Goal: Task Accomplishment & Management: Manage account settings

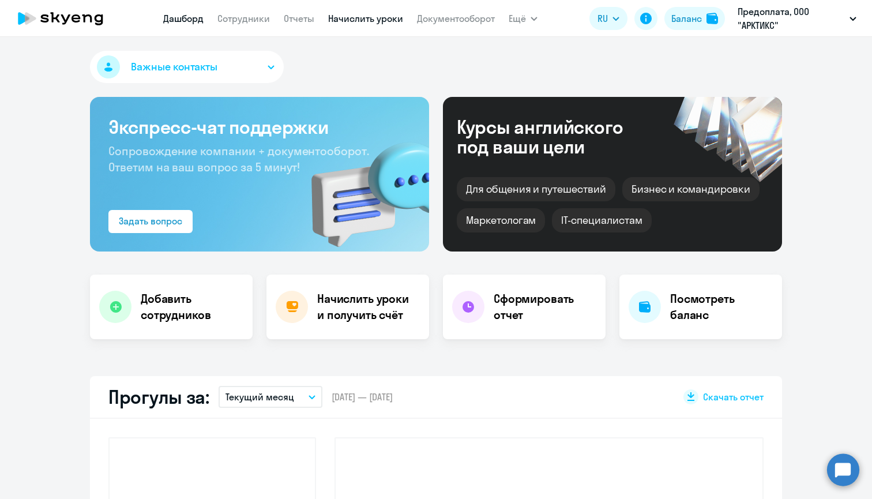
click at [383, 20] on link "Начислить уроки" at bounding box center [365, 19] width 75 height 12
select select "30"
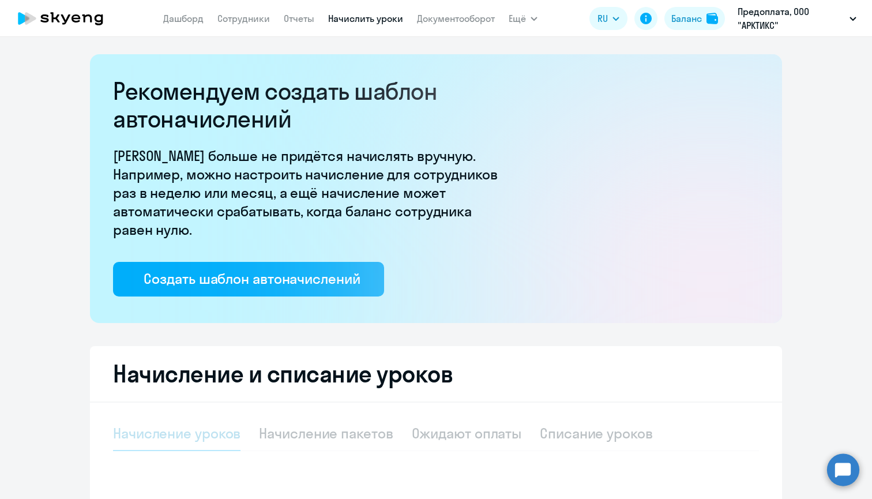
select select "10"
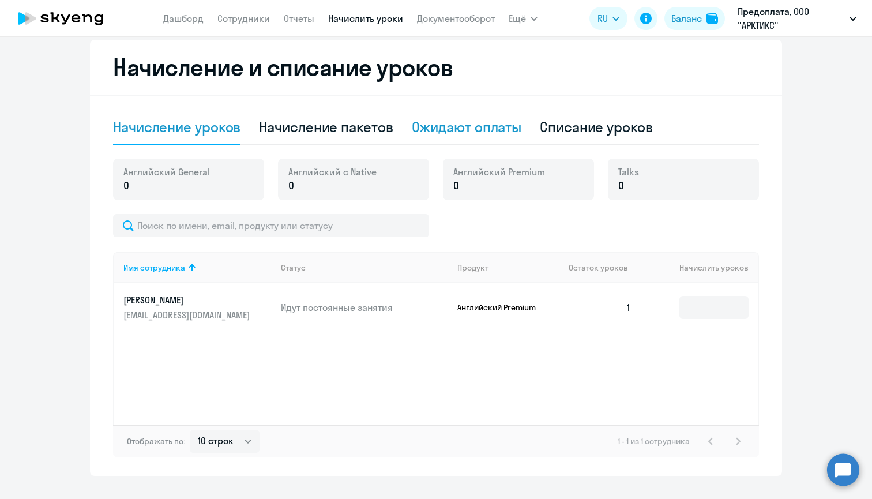
scroll to position [303, 0]
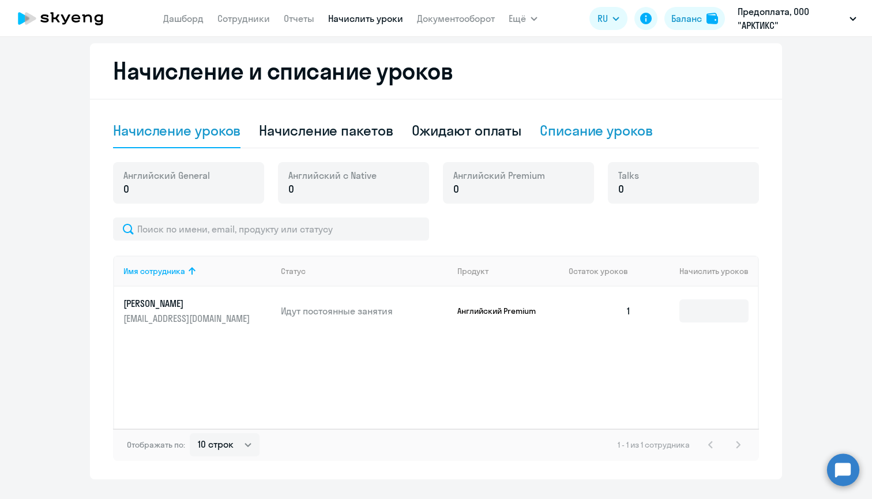
click at [596, 123] on div "Списание уроков" at bounding box center [596, 130] width 113 height 18
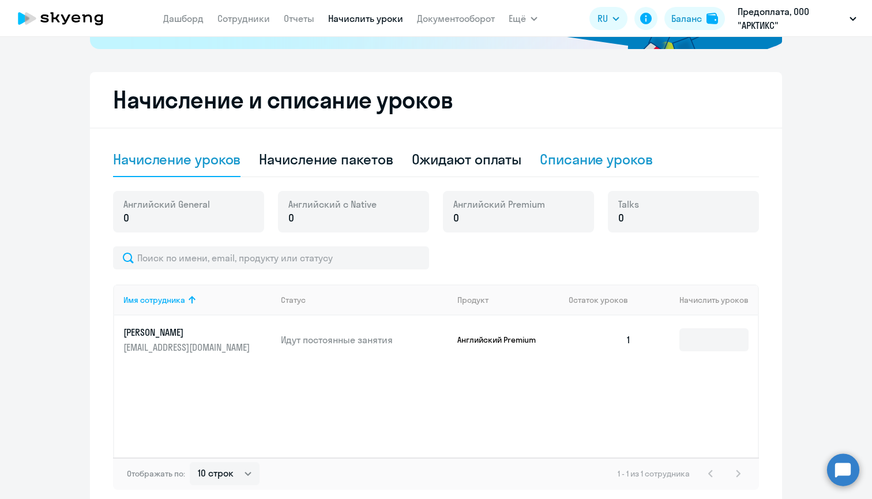
select select "10"
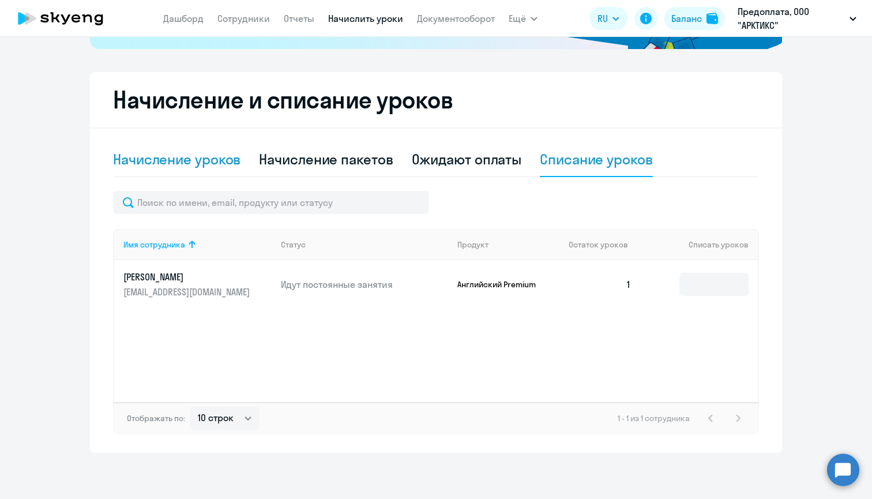
click at [169, 157] on div "Начисление уроков" at bounding box center [176, 159] width 127 height 18
select select "10"
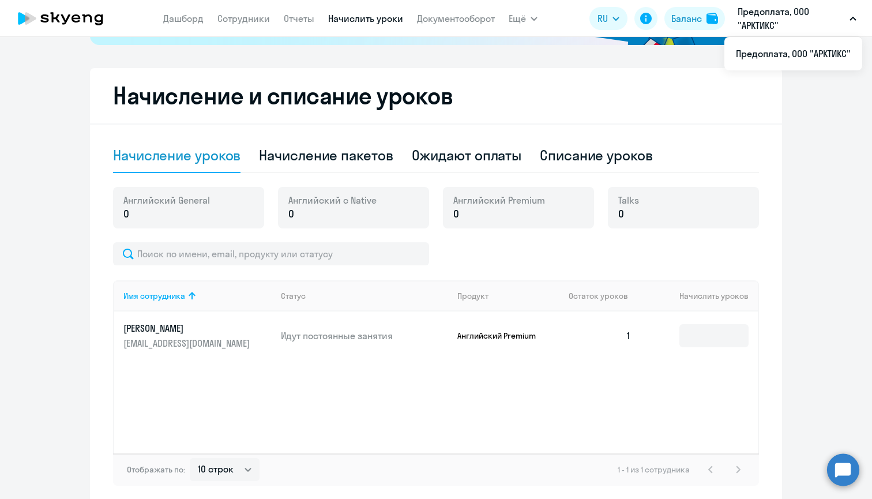
scroll to position [291, 0]
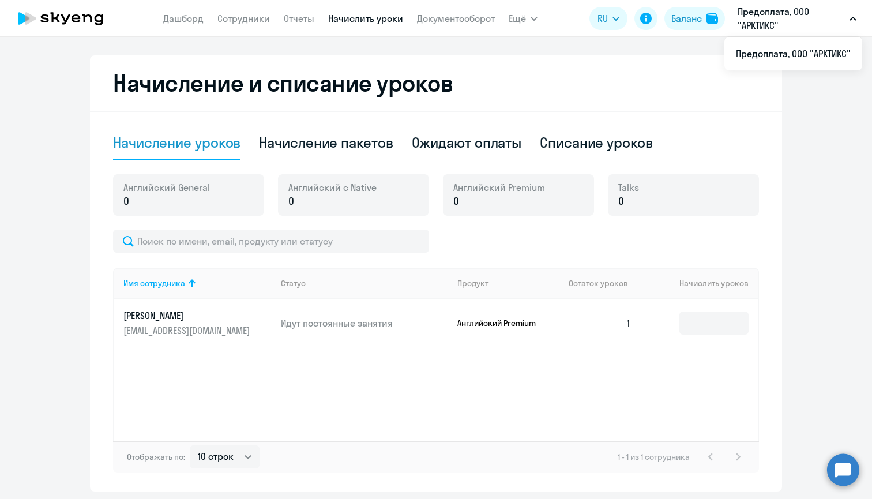
click at [482, 200] on p "0" at bounding box center [499, 201] width 92 height 15
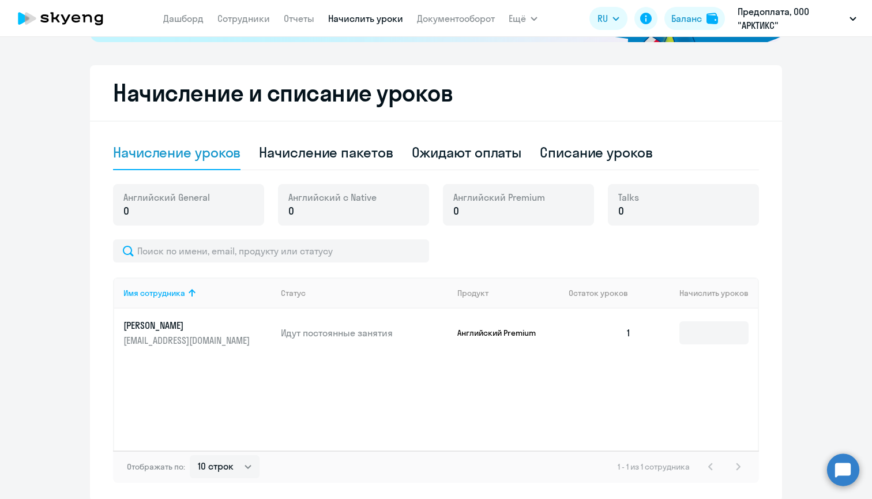
scroll to position [282, 0]
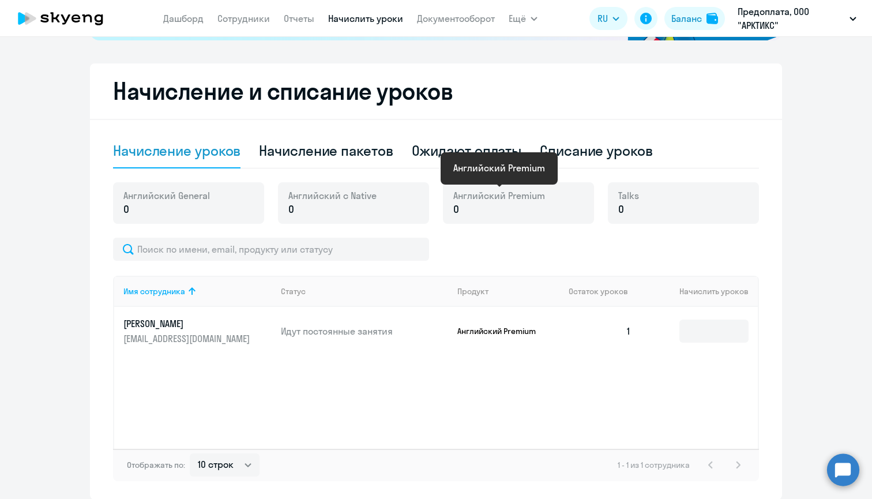
click at [463, 189] on span "Английский Premium" at bounding box center [499, 195] width 92 height 13
click at [463, 209] on p "0" at bounding box center [499, 209] width 92 height 15
click at [500, 202] on p "0" at bounding box center [499, 209] width 92 height 15
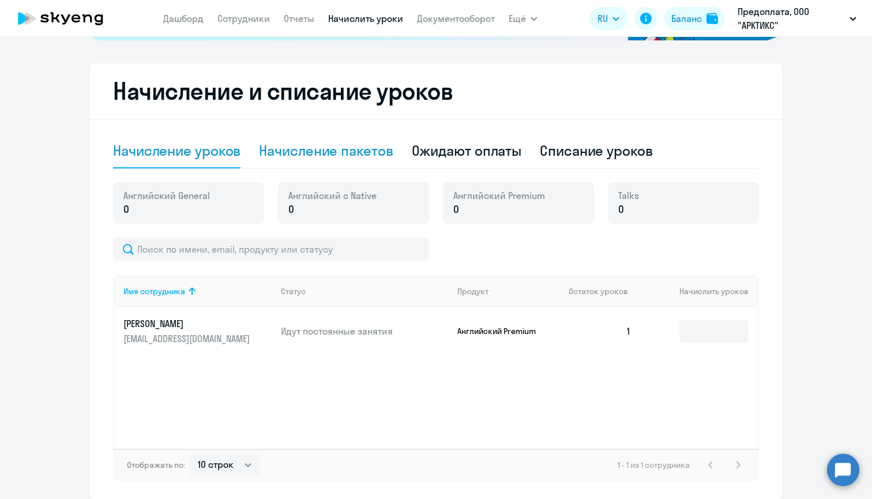
click at [320, 154] on div "Начисление пакетов" at bounding box center [326, 150] width 134 height 18
select select "10"
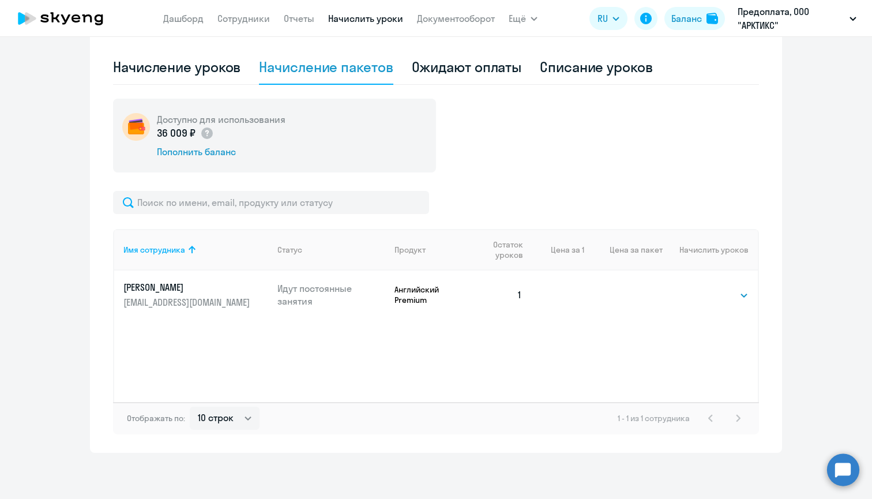
scroll to position [366, 0]
select select "16"
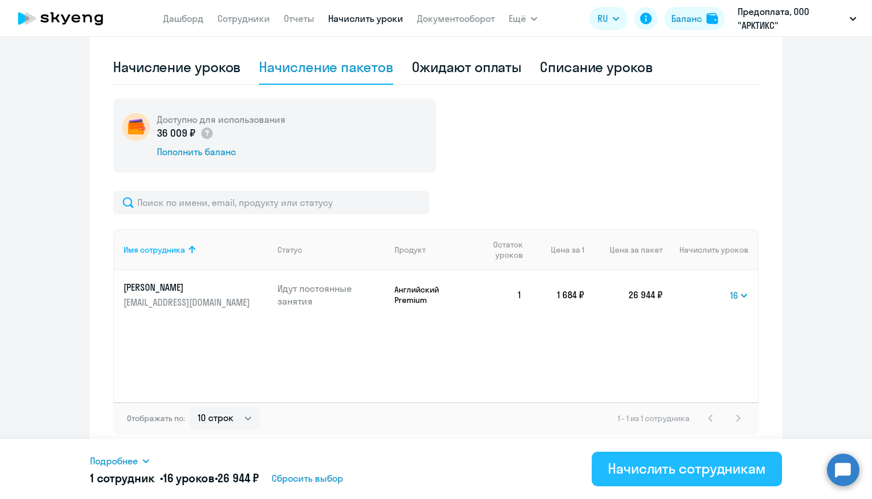
click at [677, 477] on div "Начислить сотрудникам" at bounding box center [687, 468] width 158 height 18
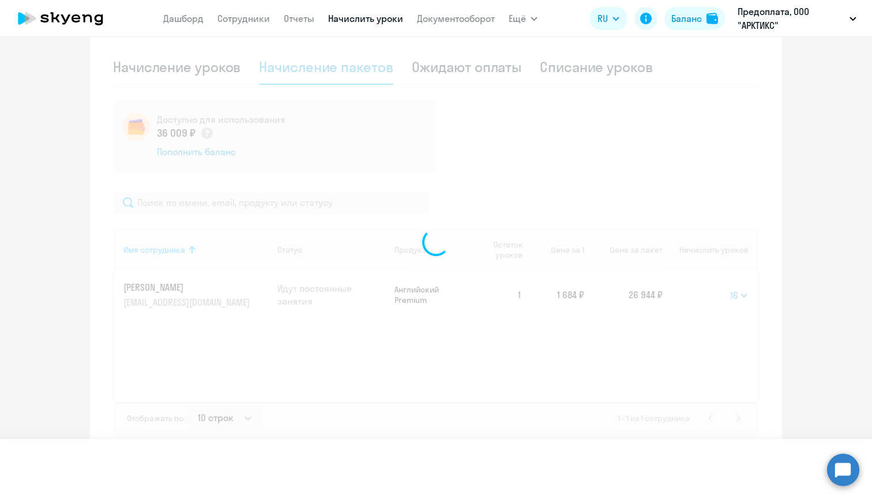
select select
